Goal: Task Accomplishment & Management: Manage account settings

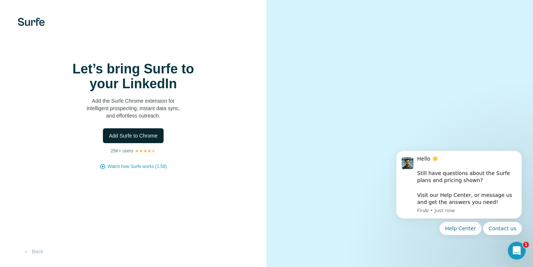
click at [137, 139] on span "Add Surfe to Chrome" at bounding box center [133, 135] width 49 height 7
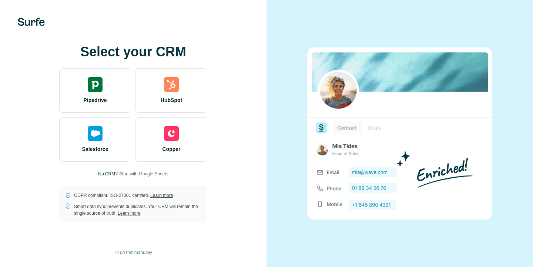
click at [155, 175] on span "Start with Google Sheets" at bounding box center [143, 173] width 49 height 7
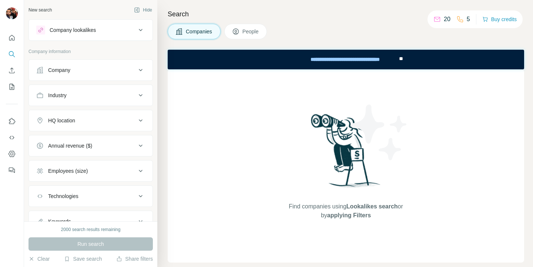
click at [15, 12] on img at bounding box center [12, 13] width 12 height 12
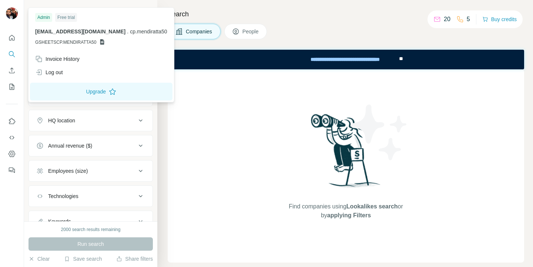
click at [15, 12] on img at bounding box center [12, 13] width 12 height 12
click at [376, 24] on div "Companies People" at bounding box center [346, 32] width 357 height 16
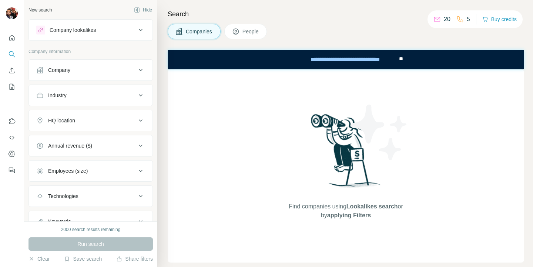
scroll to position [31, 0]
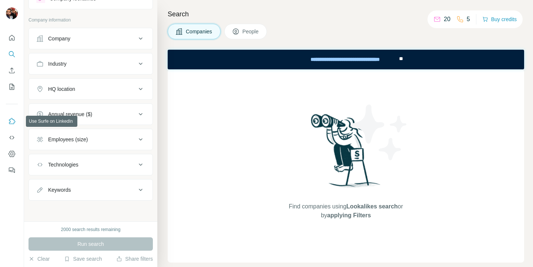
click at [13, 127] on button "Use Surfe on LinkedIn" at bounding box center [12, 120] width 12 height 13
click at [12, 123] on icon "Use Surfe on LinkedIn" at bounding box center [11, 120] width 7 height 7
click at [11, 156] on icon "Dashboard" at bounding box center [11, 153] width 7 height 7
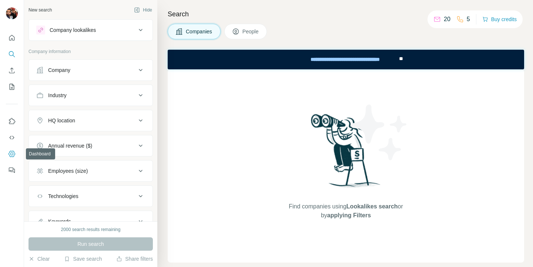
click at [12, 151] on icon "Dashboard" at bounding box center [12, 153] width 7 height 6
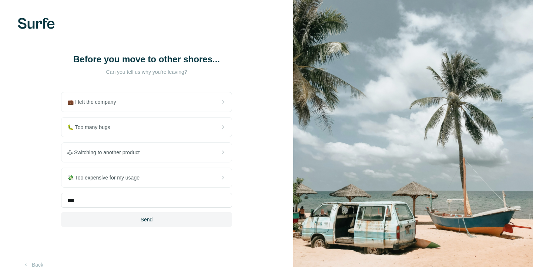
type input "***"
click at [152, 223] on button "Send" at bounding box center [146, 219] width 171 height 15
